Goal: Task Accomplishment & Management: Manage account settings

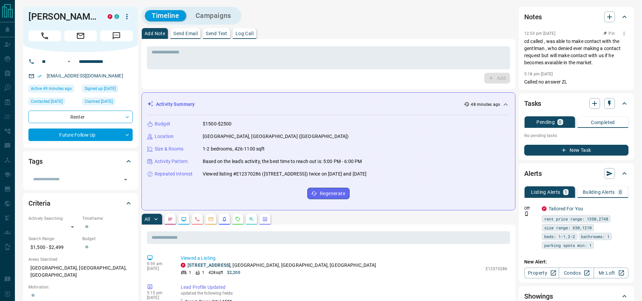
click at [540, 48] on p "cd called , was able to make contact with the gentlman , who denied ever making…" at bounding box center [577, 52] width 104 height 28
click at [596, 57] on p "cd called , was able to make contact with the gentlman , who denied ever making…" at bounding box center [577, 52] width 104 height 28
click at [562, 50] on p "cd called , was able to make contact with the gentlman , who denied ever making…" at bounding box center [577, 52] width 104 height 28
click at [530, 39] on p "cd called , was able to make contact with the gentlman , who denied ever making…" at bounding box center [577, 52] width 104 height 28
click at [584, 63] on p "cd called , was able to make contact with the gentlman , who denied ever making…" at bounding box center [577, 52] width 104 height 28
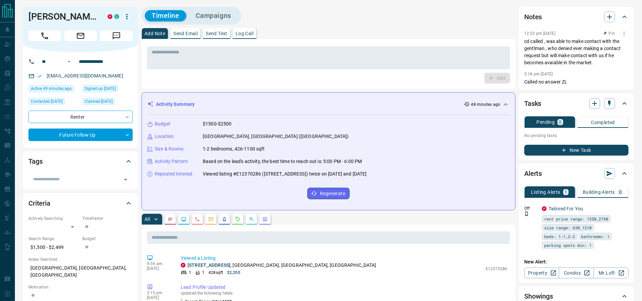
click at [528, 57] on p "cd called , was able to make contact with the gentlman , who denied ever making…" at bounding box center [577, 52] width 104 height 28
click at [526, 49] on p "cd called , was able to make contact with the gentlman , who denied ever making…" at bounding box center [577, 52] width 104 height 28
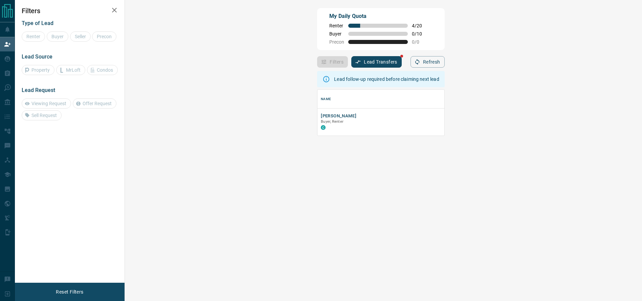
scroll to position [38, 495]
click at [445, 55] on div "Filters Lead Transfers Refresh" at bounding box center [380, 59] width 127 height 18
click at [445, 64] on button "Refresh" at bounding box center [428, 62] width 34 height 12
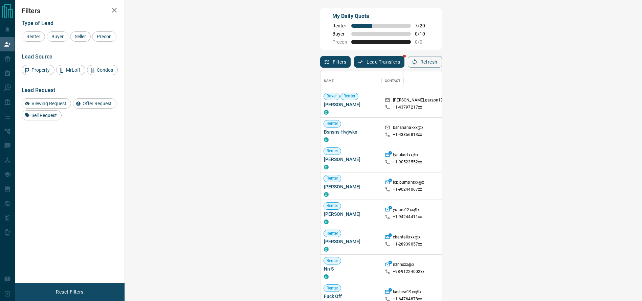
scroll to position [222, 495]
click at [442, 65] on button "Refresh" at bounding box center [425, 62] width 34 height 12
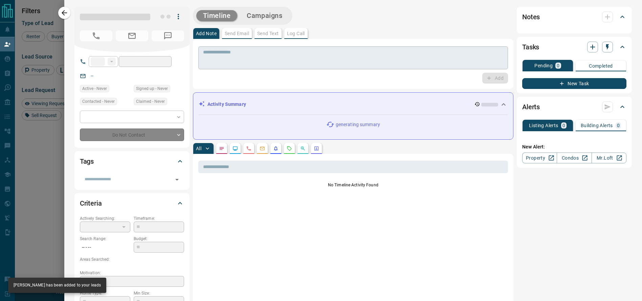
type input "**"
type input "**********"
type input "**"
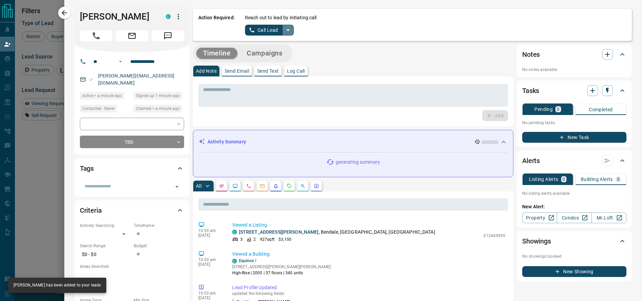
click at [285, 31] on button "split button" at bounding box center [288, 30] width 12 height 11
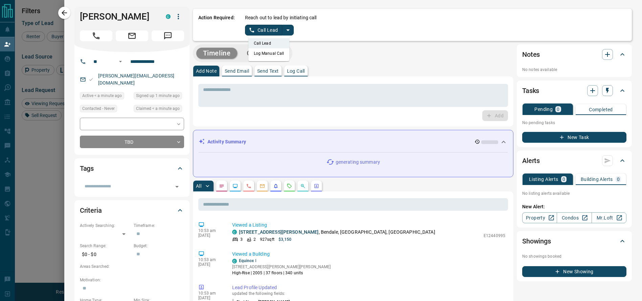
click at [267, 51] on li "Log Manual Call" at bounding box center [269, 53] width 41 height 10
click at [252, 26] on button "Log Manual Call" at bounding box center [267, 30] width 45 height 11
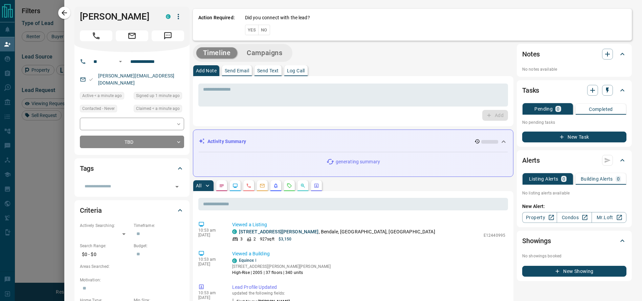
click at [246, 28] on button "Yes" at bounding box center [252, 30] width 14 height 10
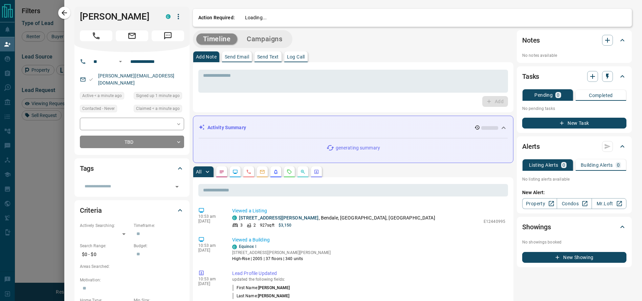
click at [257, 34] on button "Campaigns" at bounding box center [264, 39] width 49 height 11
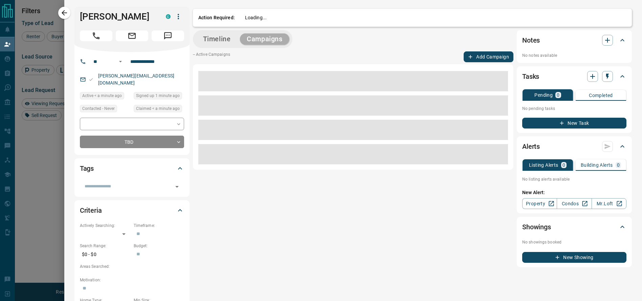
drag, startPoint x: 257, startPoint y: 34, endPoint x: 252, endPoint y: 29, distance: 6.5
click at [264, 32] on div "Timeline Campaigns" at bounding box center [243, 39] width 96 height 14
click at [214, 32] on div "Timeline Campaigns" at bounding box center [243, 39] width 96 height 14
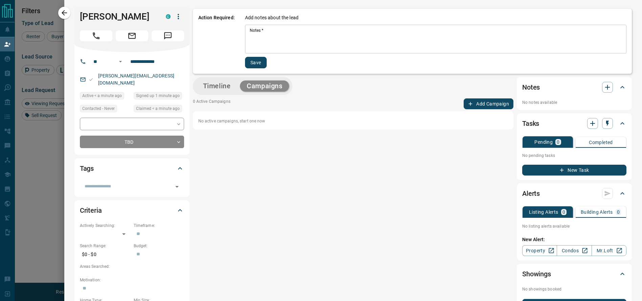
click at [272, 26] on div "* Notes   *" at bounding box center [436, 39] width 382 height 29
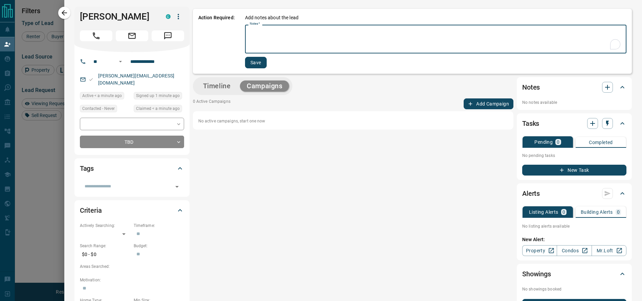
click at [267, 35] on textarea "Notes   *" at bounding box center [436, 39] width 372 height 23
type textarea "*********"
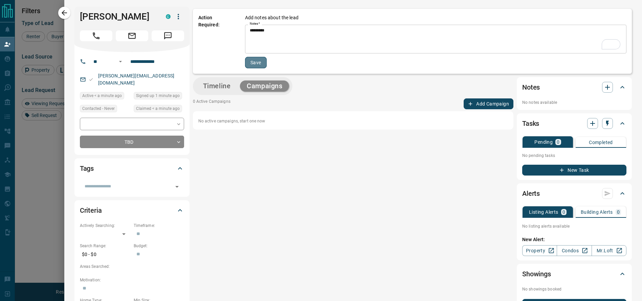
click at [252, 62] on button "Save" at bounding box center [256, 63] width 22 height 12
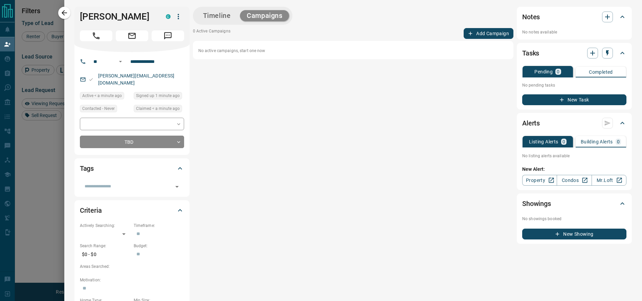
drag, startPoint x: 65, startPoint y: 16, endPoint x: 317, endPoint y: 66, distance: 256.5
click at [65, 16] on icon "button" at bounding box center [64, 13] width 8 height 8
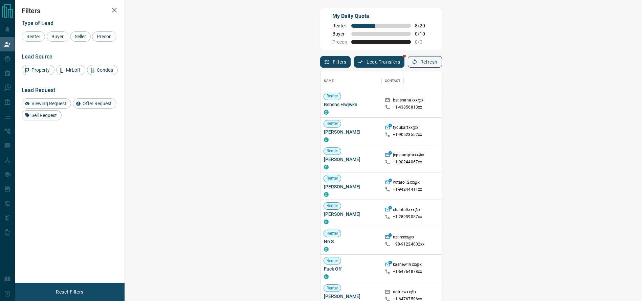
click at [442, 66] on button "Refresh" at bounding box center [425, 62] width 34 height 12
click at [442, 70] on div "Name Contact Search Search Range Location Requests AI Status Recent Opportuniti…" at bounding box center [381, 185] width 122 height 234
click at [442, 66] on button "Refresh" at bounding box center [425, 62] width 34 height 12
click at [442, 60] on button "Refresh" at bounding box center [425, 62] width 34 height 12
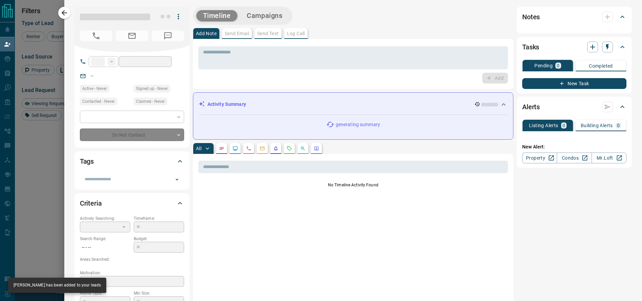
type input "**"
type input "**********"
type input "**"
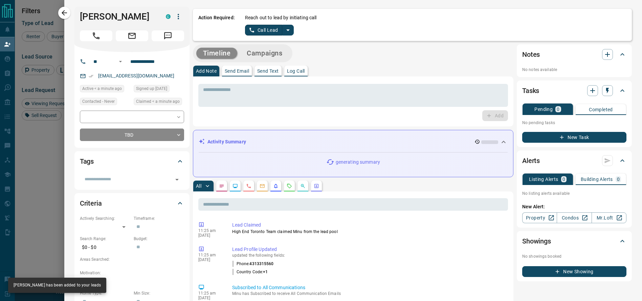
click at [286, 29] on div "Reach out to lead by initiating call Call Lead" at bounding box center [436, 24] width 382 height 21
click at [284, 29] on icon "split button" at bounding box center [288, 30] width 8 height 8
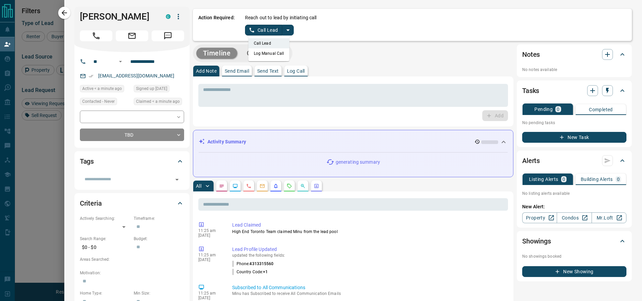
click at [284, 29] on icon "split button" at bounding box center [288, 30] width 8 height 8
click at [269, 52] on li "Log Manual Call" at bounding box center [269, 53] width 41 height 10
click at [252, 28] on button "Log Manual Call" at bounding box center [267, 30] width 45 height 11
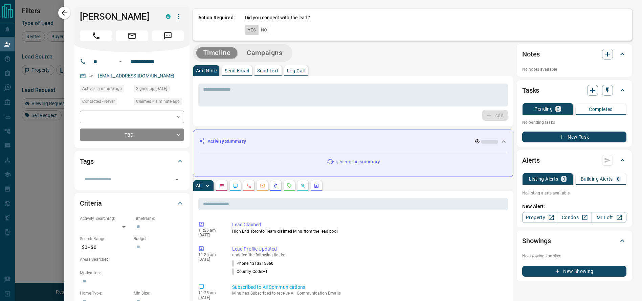
click at [245, 30] on button "Yes" at bounding box center [252, 30] width 14 height 10
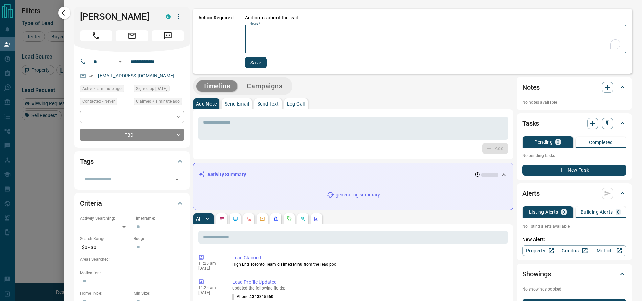
click at [261, 36] on textarea "Notes   *" at bounding box center [436, 39] width 372 height 23
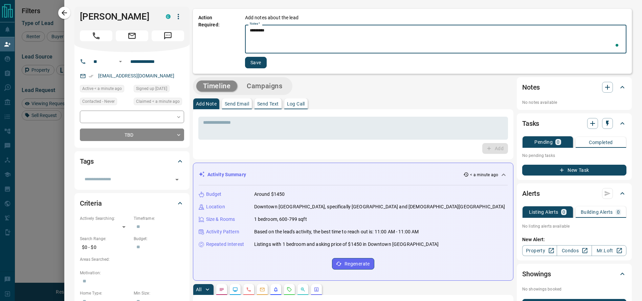
type textarea "*********"
click at [249, 62] on button "Save" at bounding box center [256, 63] width 22 height 12
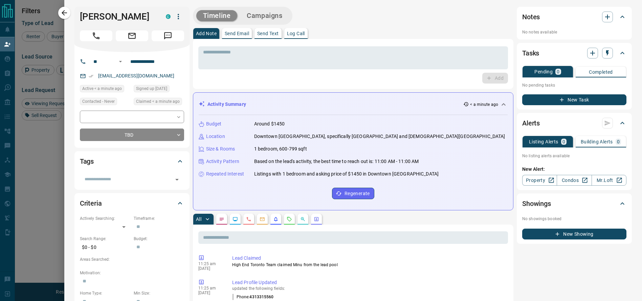
drag, startPoint x: 68, startPoint y: 15, endPoint x: 206, endPoint y: 69, distance: 147.9
click at [68, 15] on icon "button" at bounding box center [64, 13] width 8 height 8
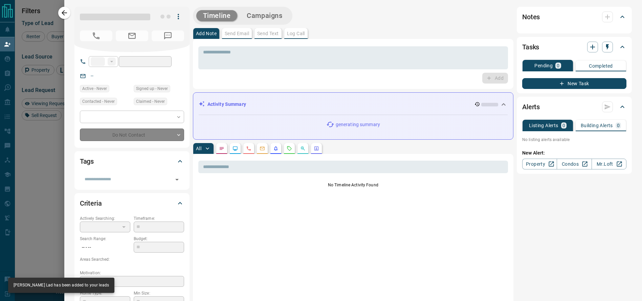
type input "**"
type input "**********"
type input "**"
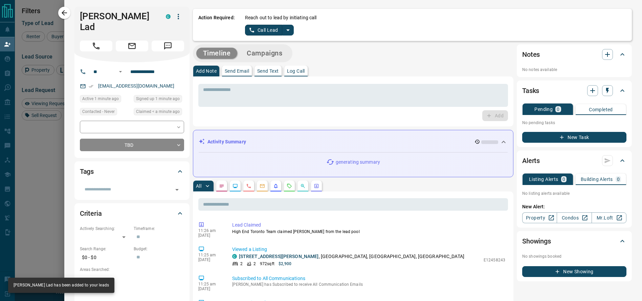
click at [287, 27] on div "Reach out to lead by initiating call Call Lead" at bounding box center [436, 24] width 382 height 21
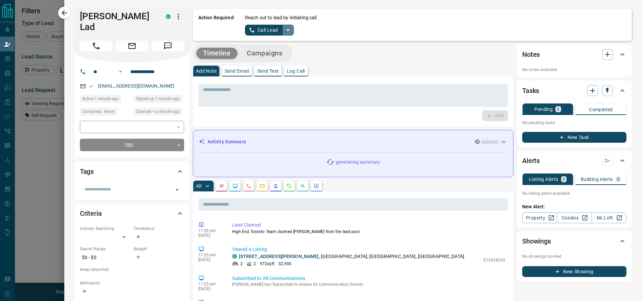
click at [286, 27] on button "split button" at bounding box center [288, 30] width 12 height 11
click at [269, 50] on li "Log Manual Call" at bounding box center [269, 53] width 41 height 10
click at [248, 29] on button "Log Manual Call" at bounding box center [267, 30] width 45 height 11
click at [245, 29] on button "Yes" at bounding box center [252, 30] width 14 height 10
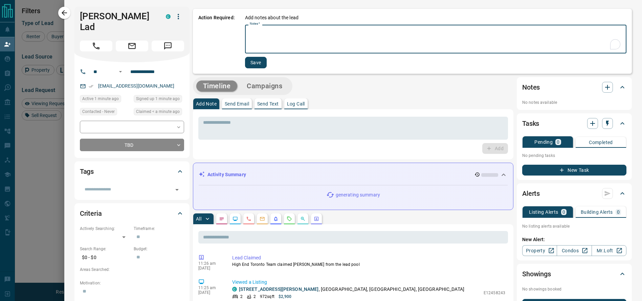
click at [290, 39] on textarea "Notes   *" at bounding box center [436, 39] width 372 height 23
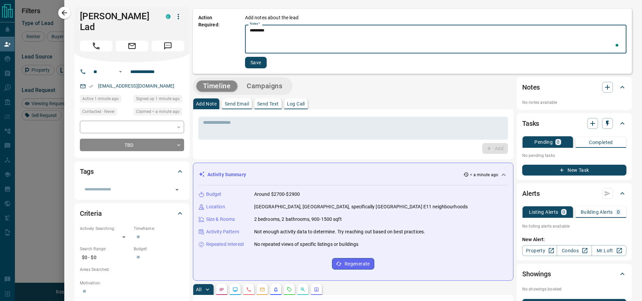
type textarea "*********"
click at [253, 59] on button "Save" at bounding box center [256, 63] width 22 height 12
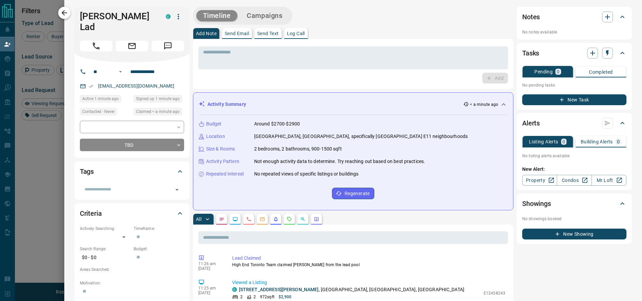
click at [64, 8] on button "button" at bounding box center [64, 13] width 12 height 12
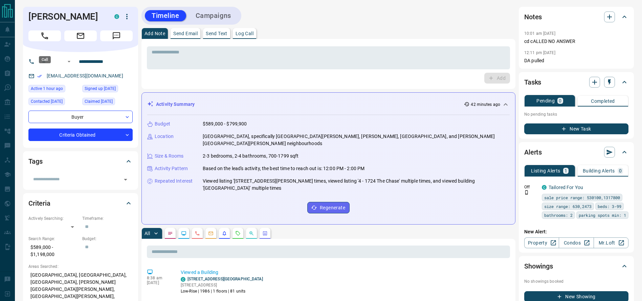
click at [40, 40] on icon "Call" at bounding box center [44, 35] width 9 height 9
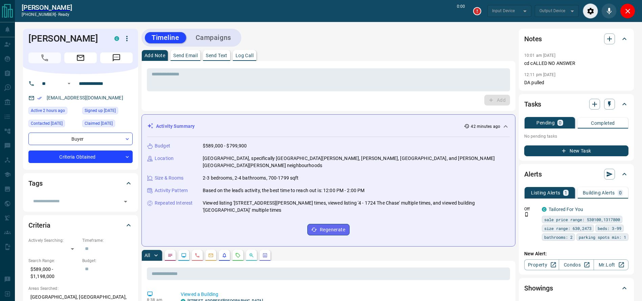
type input "*******"
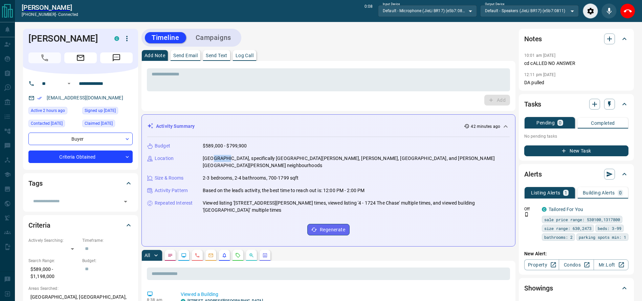
drag, startPoint x: 212, startPoint y: 158, endPoint x: 226, endPoint y: 158, distance: 14.2
click at [226, 158] on p "Mississauga, specifically Central Erin Mills, Erin Mills, City Centre, and Chur…" at bounding box center [356, 162] width 307 height 14
click at [340, 57] on div "Add Note Send Email Send Text Log Call" at bounding box center [329, 55] width 374 height 11
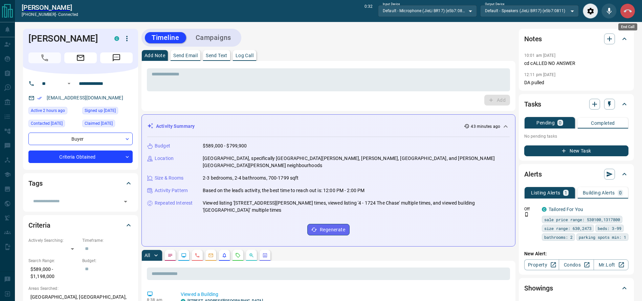
click at [628, 10] on icon "End Call" at bounding box center [628, 10] width 8 height 3
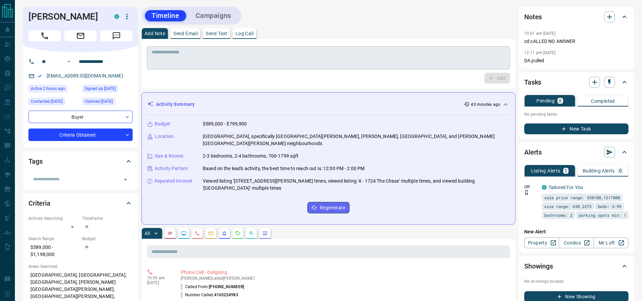
click at [343, 60] on textarea at bounding box center [329, 57] width 354 height 17
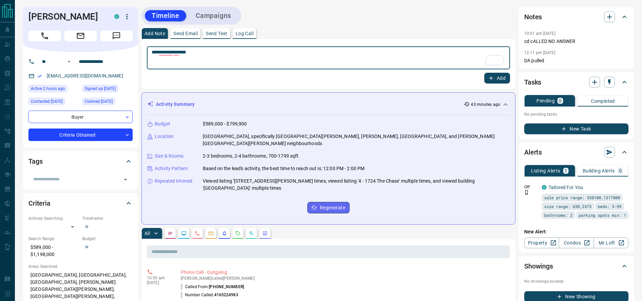
click at [343, 60] on textarea "**********" at bounding box center [329, 57] width 354 height 17
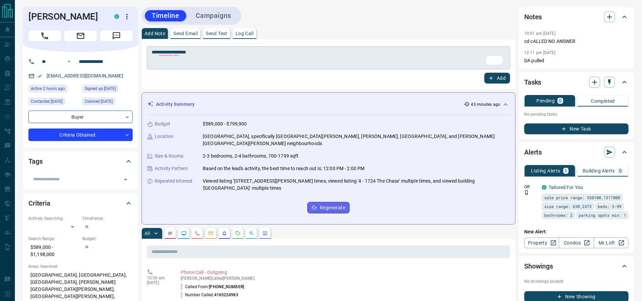
drag, startPoint x: 496, startPoint y: 76, endPoint x: 433, endPoint y: 64, distance: 63.9
click at [435, 64] on div "**********" at bounding box center [328, 63] width 363 height 39
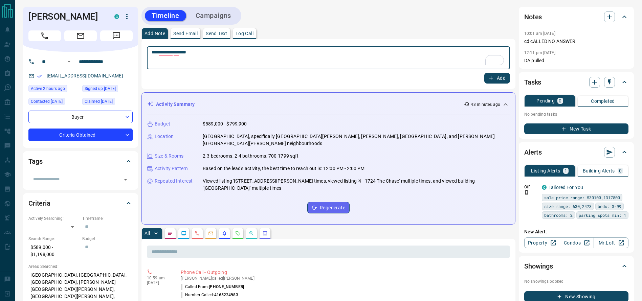
click at [433, 64] on textarea "**********" at bounding box center [329, 57] width 354 height 17
click at [466, 37] on div "Add Note Send Email Send Text Log Call" at bounding box center [329, 33] width 374 height 11
click at [355, 65] on textarea "**********" at bounding box center [329, 57] width 354 height 17
type textarea "**********"
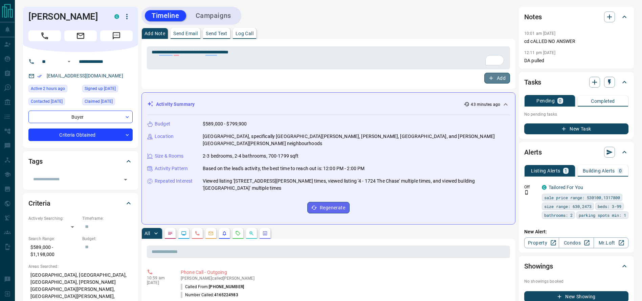
click at [501, 73] on button "Add" at bounding box center [498, 78] width 26 height 11
click at [219, 21] on button "Campaigns" at bounding box center [213, 15] width 49 height 11
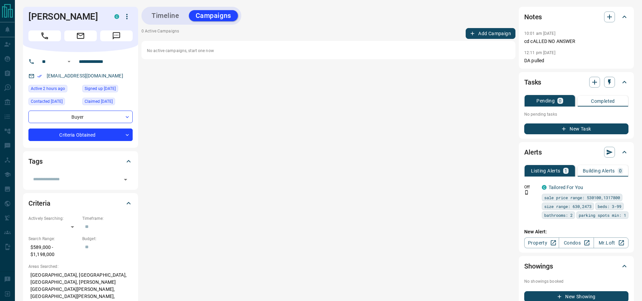
click at [493, 28] on button "Add Campaign" at bounding box center [491, 33] width 50 height 11
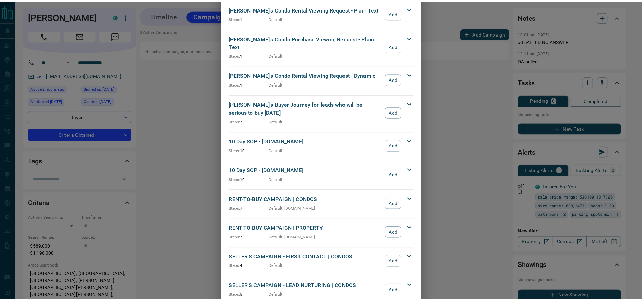
scroll to position [574, 0]
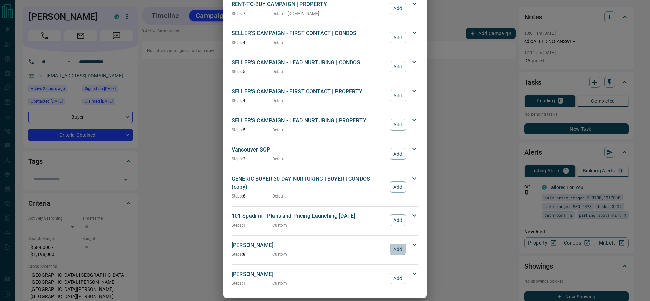
click at [390, 244] on button "Add" at bounding box center [398, 250] width 17 height 12
click at [389, 241] on div "Zach Lahartinger Steps: 8 Custom Add" at bounding box center [321, 249] width 179 height 16
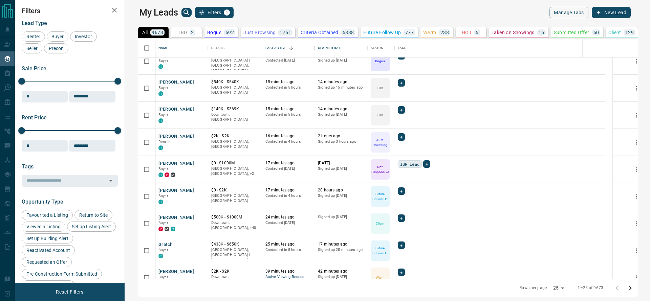
scroll to position [200, 0]
click at [197, 80] on icon "Open in New Tab" at bounding box center [199, 80] width 5 height 5
click at [197, 107] on icon "Open in New Tab" at bounding box center [199, 107] width 5 height 5
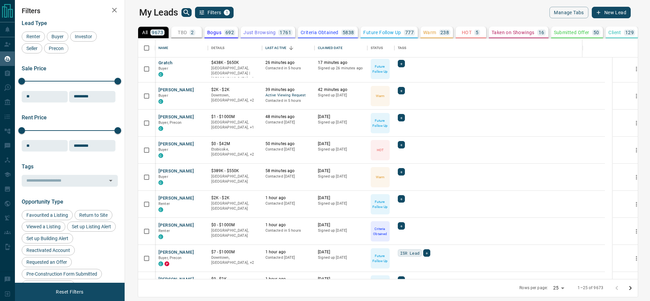
scroll to position [383, 0]
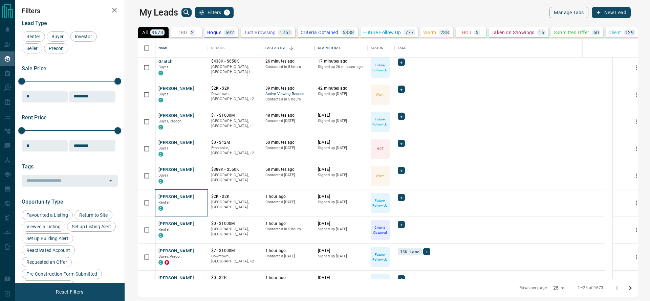
click at [194, 197] on div "[PERSON_NAME] Renter C" at bounding box center [181, 203] width 53 height 27
click at [197, 197] on icon "Open in New Tab" at bounding box center [199, 196] width 5 height 5
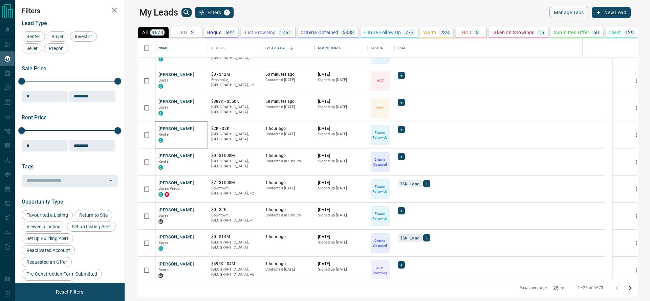
scroll to position [455, 0]
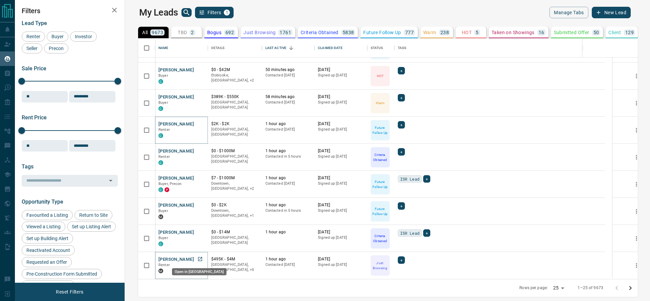
click at [197, 258] on icon "Open in New Tab" at bounding box center [199, 259] width 5 height 5
click at [638, 286] on div "Rows per page: 25 ** 1–25 of 9673" at bounding box center [574, 289] width 127 height 18
click at [635, 287] on icon "Go to next page" at bounding box center [630, 288] width 8 height 8
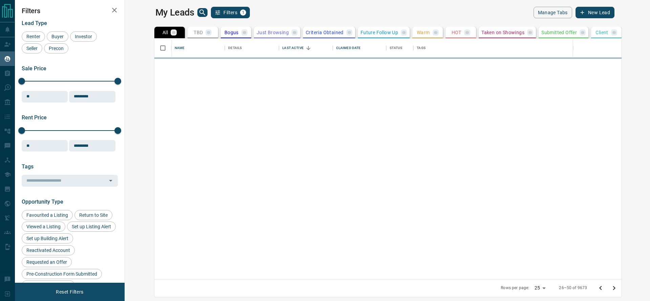
scroll to position [0, 0]
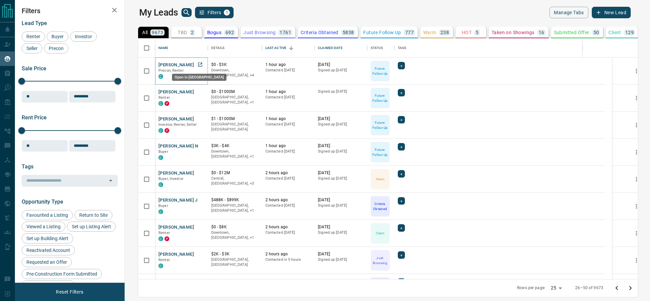
click at [198, 63] on icon "Open in New Tab" at bounding box center [200, 65] width 4 height 4
click at [197, 94] on icon "Open in New Tab" at bounding box center [199, 91] width 5 height 5
click at [196, 123] on link "Open in New Tab" at bounding box center [200, 118] width 9 height 9
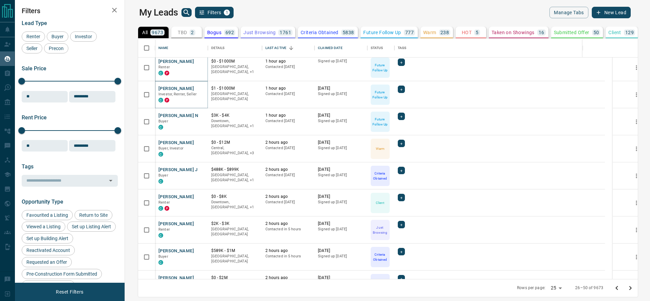
scroll to position [32, 0]
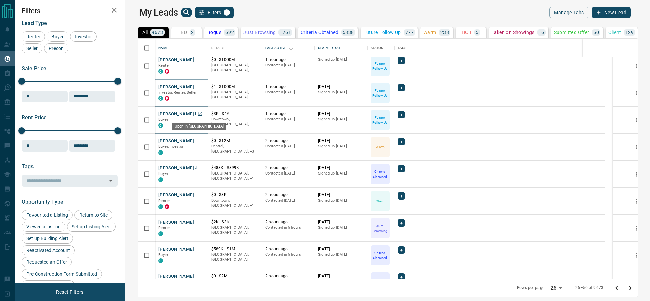
click at [197, 113] on icon "Open in New Tab" at bounding box center [199, 113] width 5 height 5
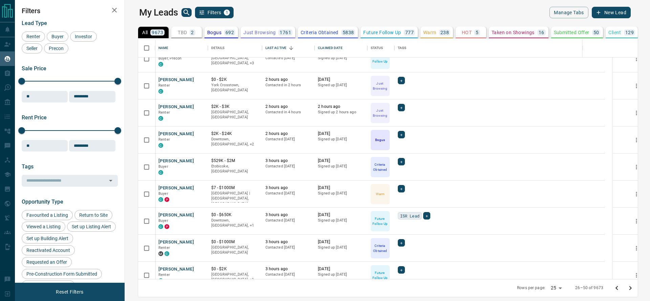
scroll to position [365, 0]
click at [197, 107] on icon "Open in New Tab" at bounding box center [199, 105] width 5 height 5
click at [196, 82] on link "Open in New Tab" at bounding box center [200, 78] width 9 height 9
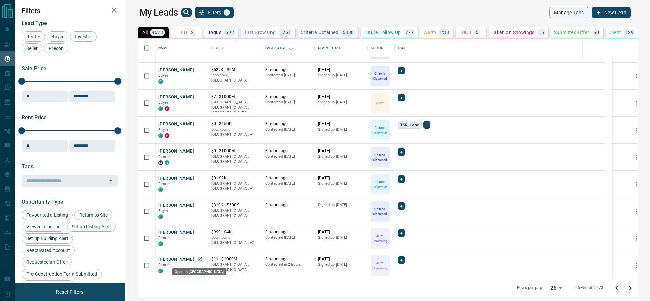
click at [197, 260] on icon "Open in New Tab" at bounding box center [199, 259] width 5 height 5
click at [637, 289] on button "Go to next page" at bounding box center [631, 289] width 14 height 14
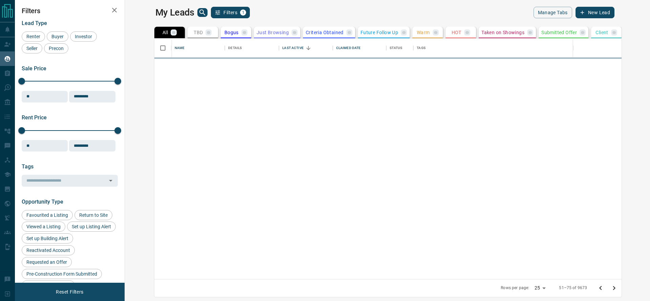
scroll to position [0, 0]
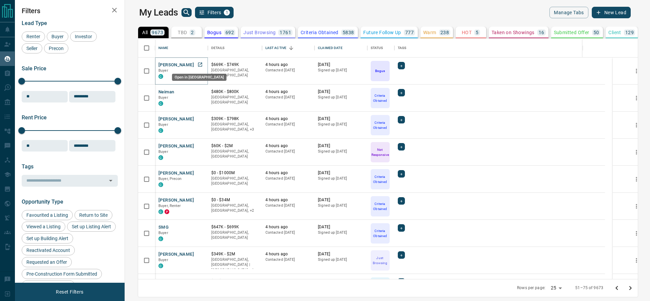
click at [197, 64] on icon "Open in New Tab" at bounding box center [199, 64] width 5 height 5
click at [208, 92] on div "$480K - $800K Downtown, [GEOGRAPHIC_DATA]" at bounding box center [235, 98] width 54 height 27
click at [197, 91] on icon "Open in New Tab" at bounding box center [199, 91] width 5 height 5
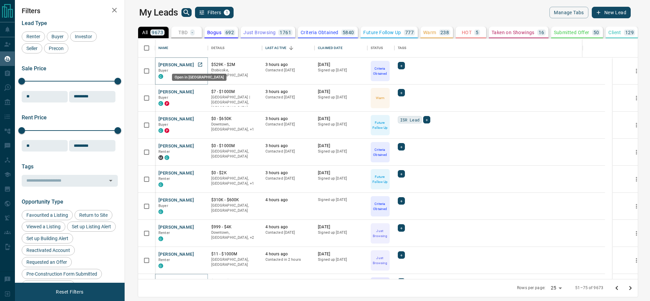
click at [198, 63] on icon "Open in New Tab" at bounding box center [200, 65] width 4 height 4
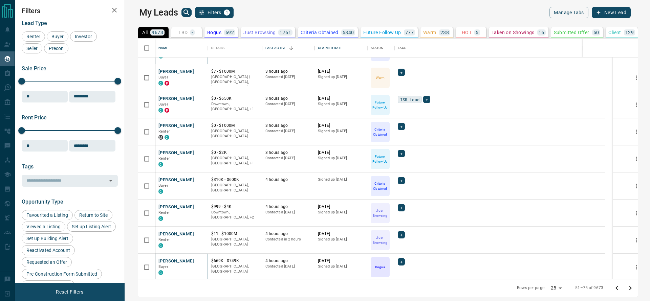
scroll to position [21, 0]
click at [198, 99] on icon "Open in New Tab" at bounding box center [200, 97] width 4 height 4
click at [197, 124] on icon "Open in New Tab" at bounding box center [199, 124] width 5 height 5
click at [197, 151] on icon "Open in New Tab" at bounding box center [199, 151] width 5 height 5
click at [189, 172] on div "[PERSON_NAME] Buyer C" at bounding box center [181, 185] width 53 height 27
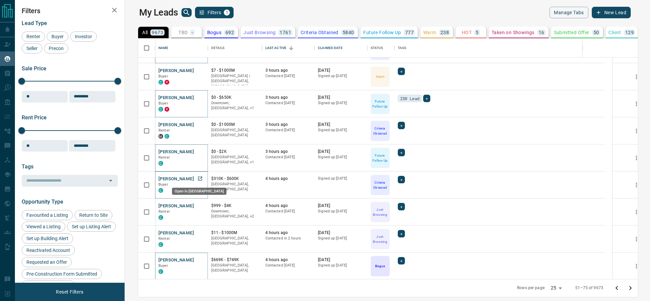
click at [197, 177] on icon "Open in New Tab" at bounding box center [199, 178] width 5 height 5
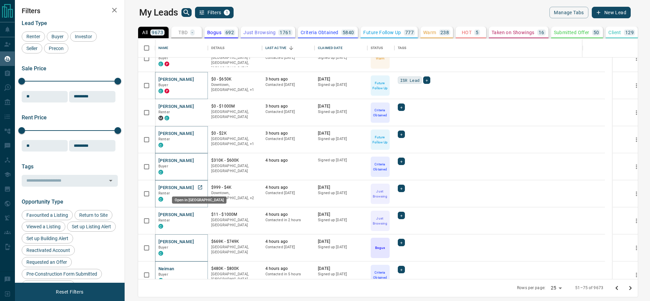
click at [197, 187] on icon "Open in New Tab" at bounding box center [199, 187] width 5 height 5
click at [196, 210] on link "Open in New Tab" at bounding box center [200, 214] width 9 height 9
click at [197, 241] on icon "Open in New Tab" at bounding box center [199, 241] width 5 height 5
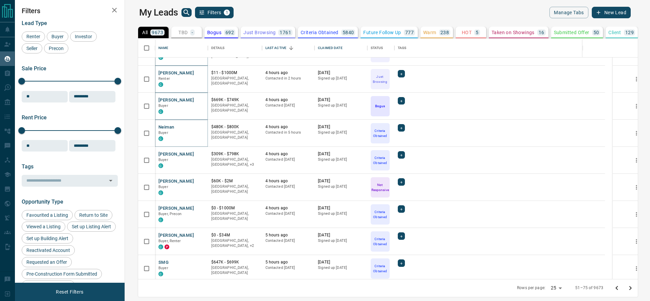
scroll to position [193, 0]
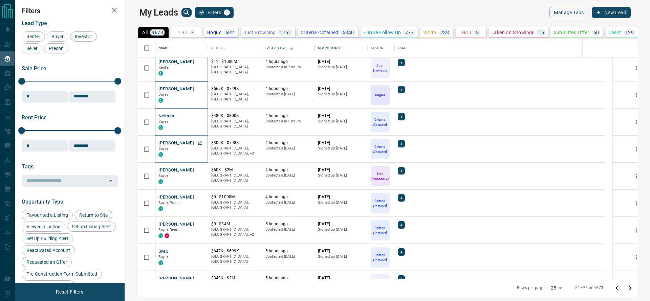
click at [197, 141] on icon "Open in New Tab" at bounding box center [199, 142] width 5 height 5
click at [186, 155] on div "C" at bounding box center [181, 154] width 46 height 5
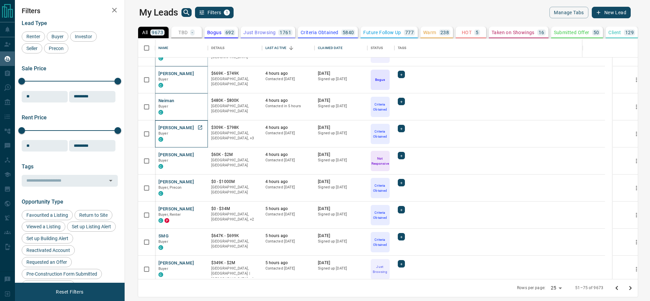
scroll to position [208, 0]
click at [197, 155] on icon "Open in New Tab" at bounding box center [199, 154] width 5 height 5
click at [197, 181] on icon "Open in New Tab" at bounding box center [199, 181] width 5 height 5
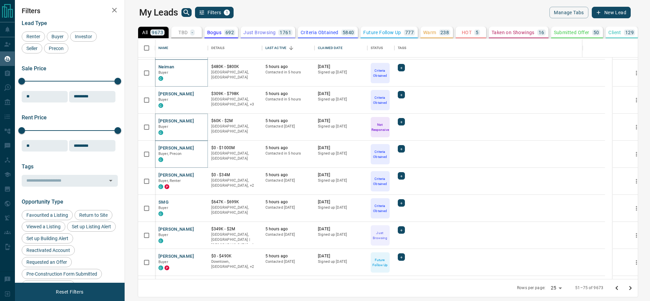
scroll to position [326, 0]
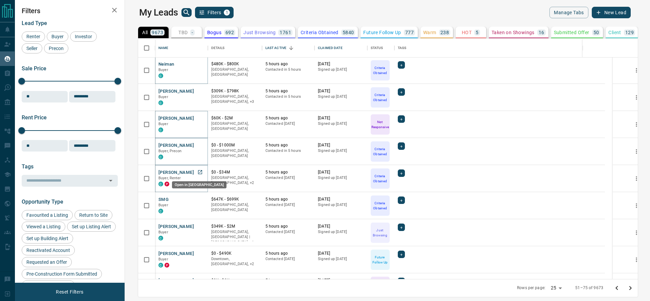
click at [197, 171] on icon "Open in New Tab" at bounding box center [199, 172] width 5 height 5
click at [197, 200] on icon "Open in New Tab" at bounding box center [199, 199] width 5 height 5
click at [197, 227] on icon "Open in New Tab" at bounding box center [199, 226] width 5 height 5
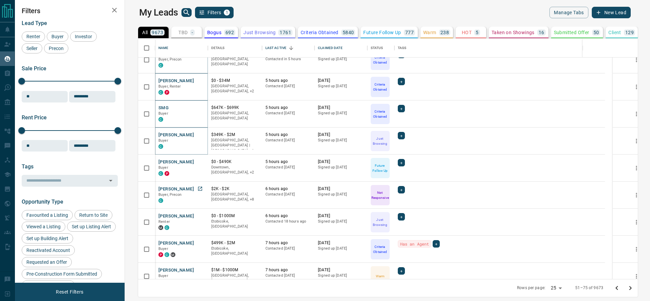
scroll to position [418, 0]
click at [197, 162] on icon "Open in New Tab" at bounding box center [199, 160] width 5 height 5
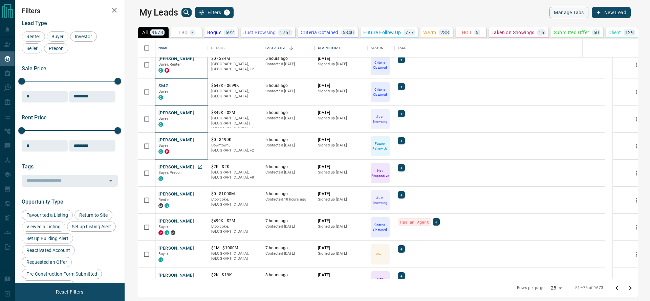
scroll to position [441, 0]
click at [196, 197] on link "Open in New Tab" at bounding box center [200, 193] width 9 height 9
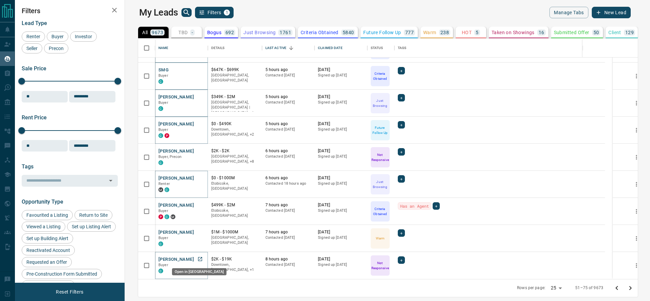
click at [198, 259] on icon "Open in New Tab" at bounding box center [200, 259] width 4 height 4
click at [637, 288] on button "Go to next page" at bounding box center [631, 289] width 14 height 14
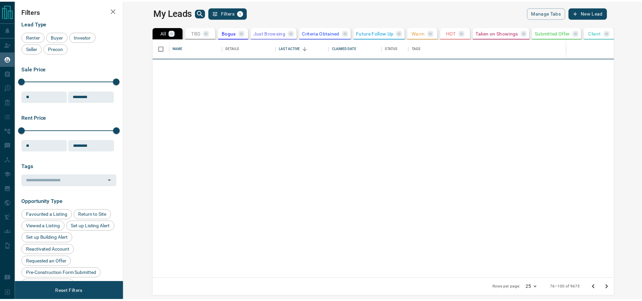
scroll to position [0, 0]
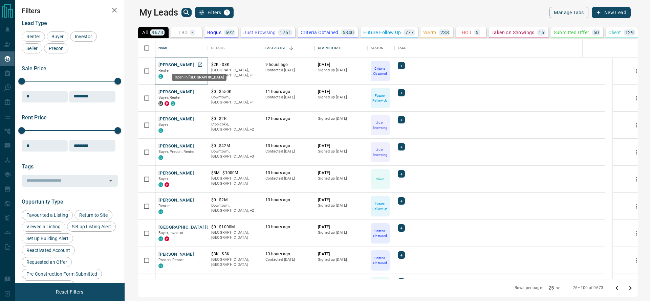
click at [197, 64] on icon "Open in New Tab" at bounding box center [199, 64] width 5 height 5
click at [196, 94] on link "Open in New Tab" at bounding box center [200, 91] width 9 height 9
click at [196, 119] on link "Open in New Tab" at bounding box center [200, 118] width 9 height 9
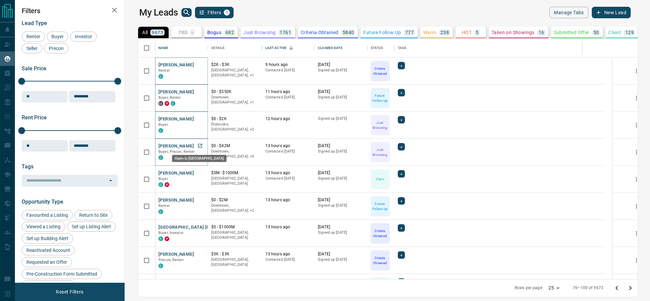
click at [196, 149] on link "Open in New Tab" at bounding box center [200, 146] width 9 height 9
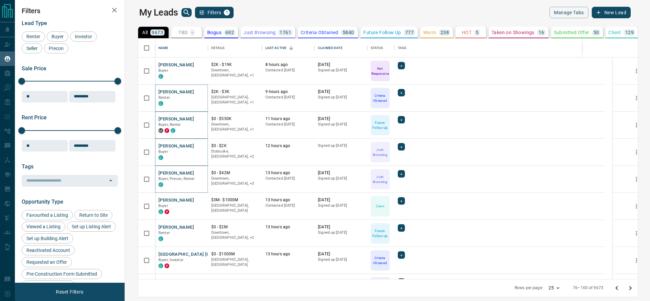
drag, startPoint x: 416, startPoint y: 34, endPoint x: 404, endPoint y: 17, distance: 20.9
click at [404, 17] on div "My Leads Filters 1 Manage Tabs New Lead" at bounding box center [385, 13] width 492 height 12
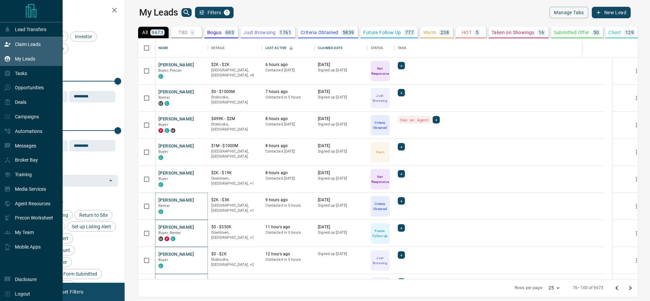
click at [11, 38] on div "Claim Leads" at bounding box center [31, 44] width 63 height 15
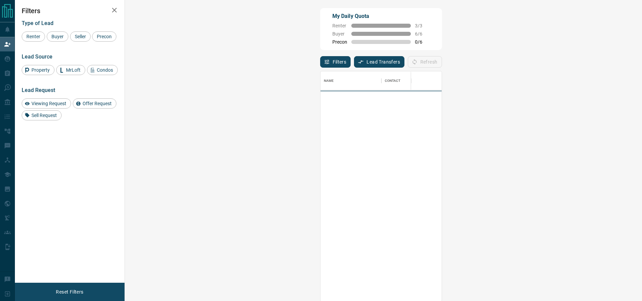
scroll to position [222, 495]
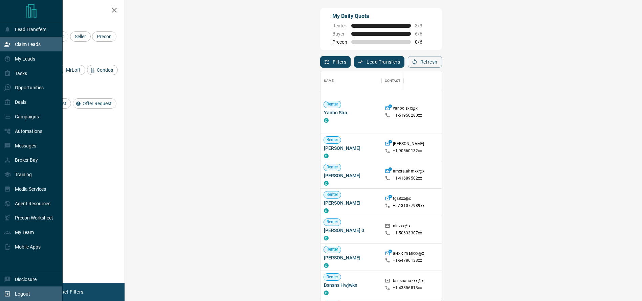
click at [0, 289] on div "Logout" at bounding box center [31, 294] width 63 height 15
